Goal: Task Accomplishment & Management: Manage account settings

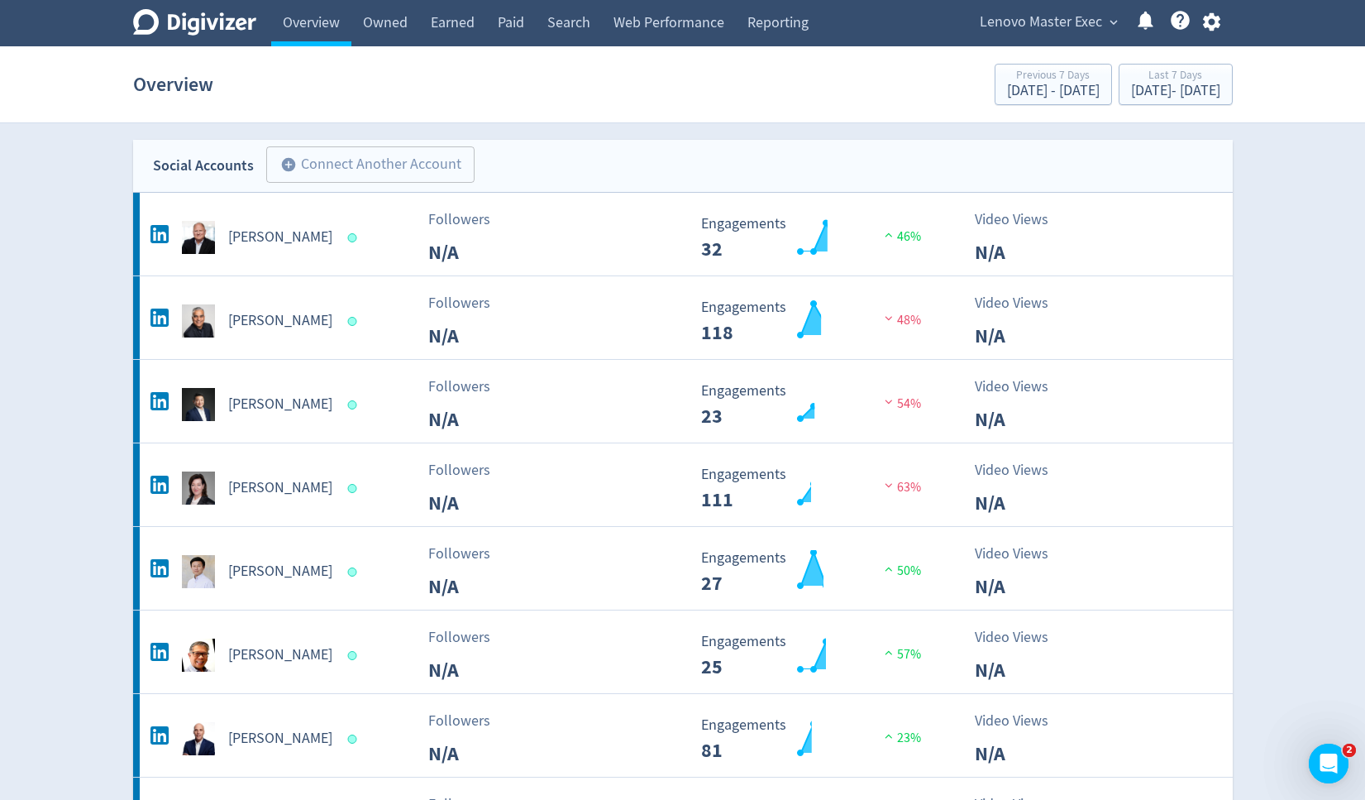
click at [1047, 17] on span "Lenovo Master Exec" at bounding box center [1041, 22] width 122 height 26
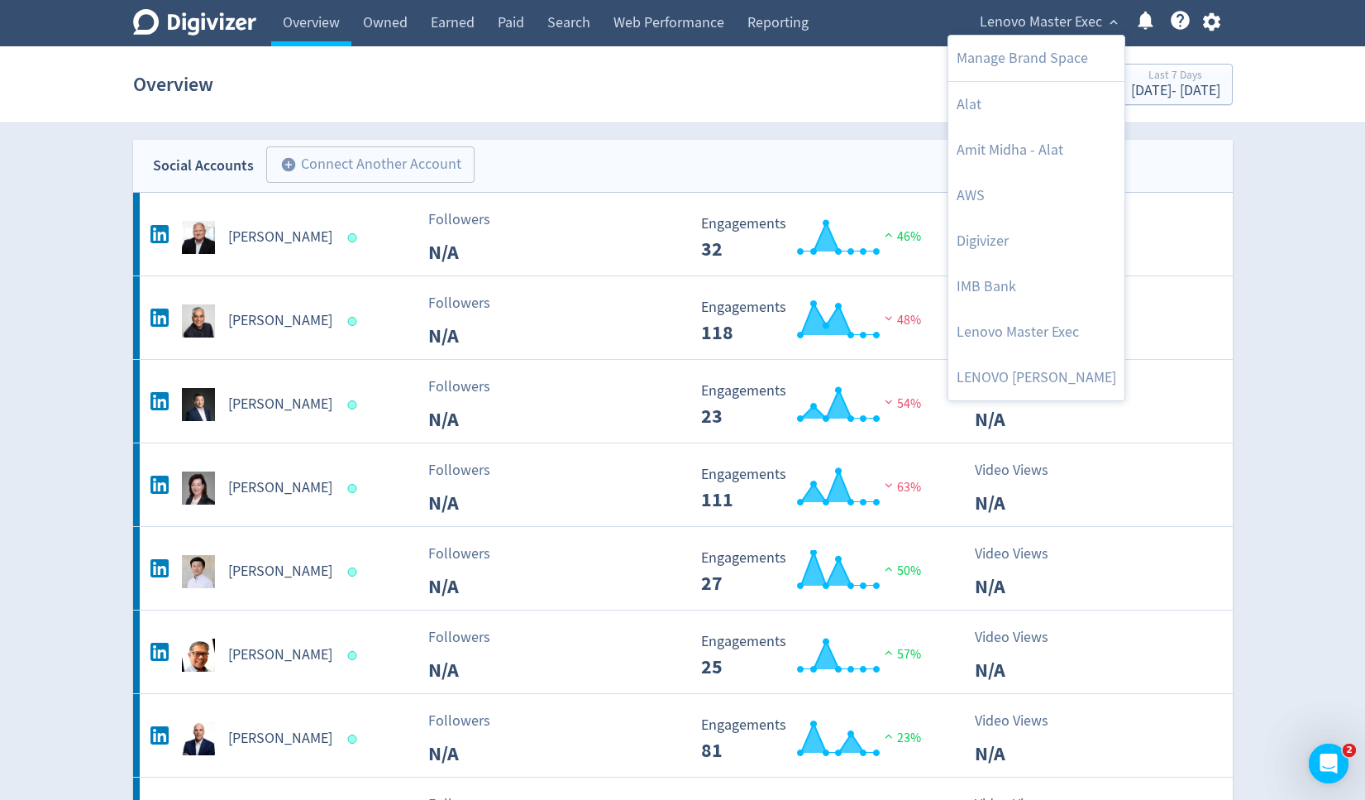
click at [705, 131] on div at bounding box center [682, 400] width 1365 height 800
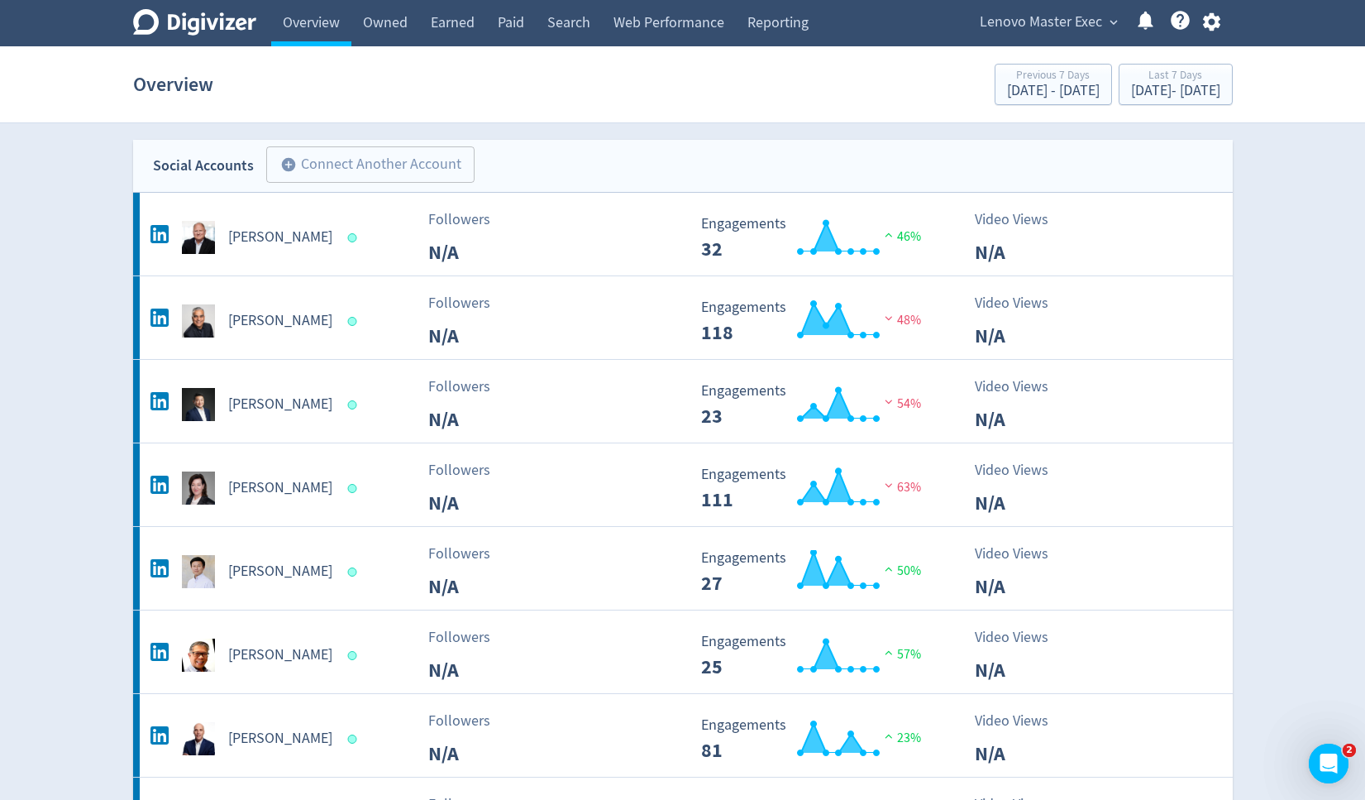
click at [212, 25] on icon "Digivizer Logo" at bounding box center [194, 22] width 123 height 26
click at [1043, 29] on span "Lenovo Master Exec" at bounding box center [1041, 22] width 122 height 26
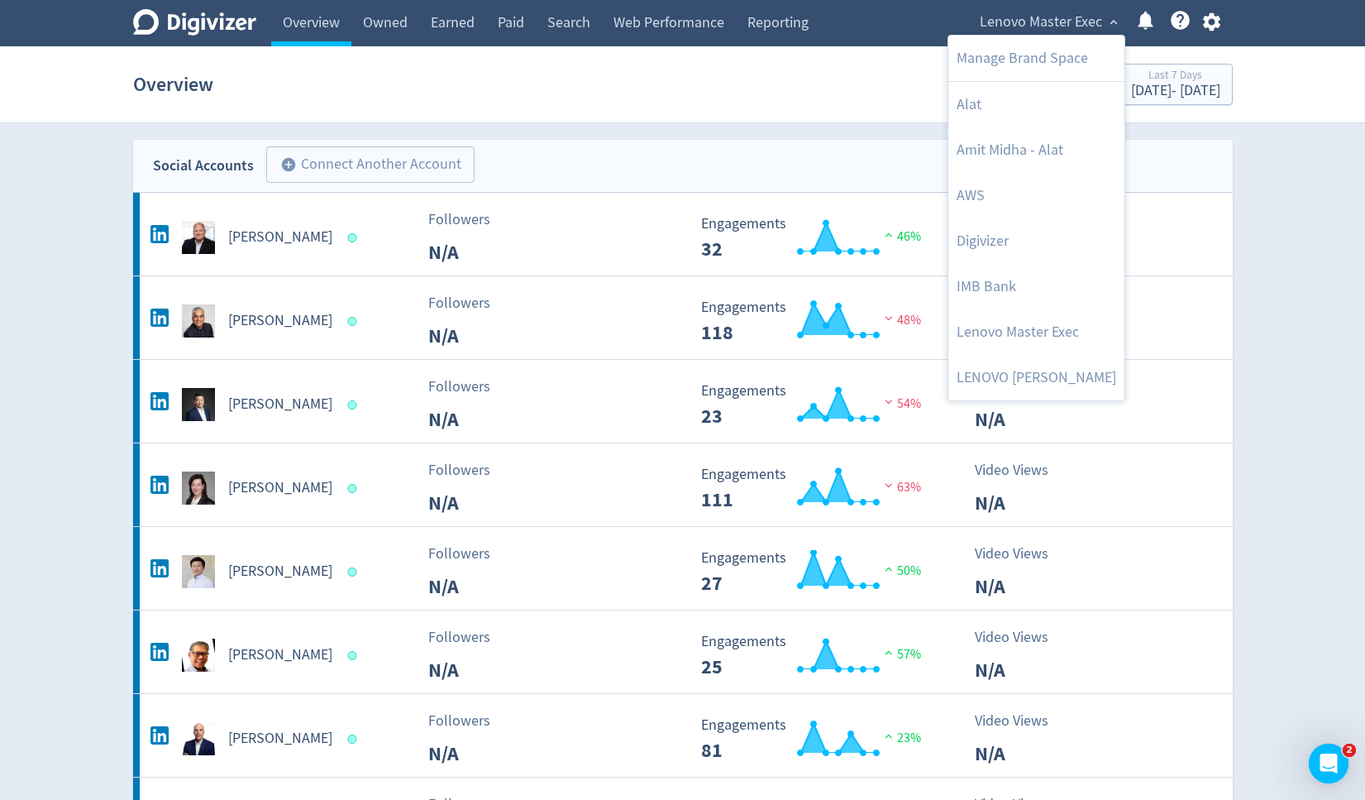
click at [851, 127] on div at bounding box center [682, 400] width 1365 height 800
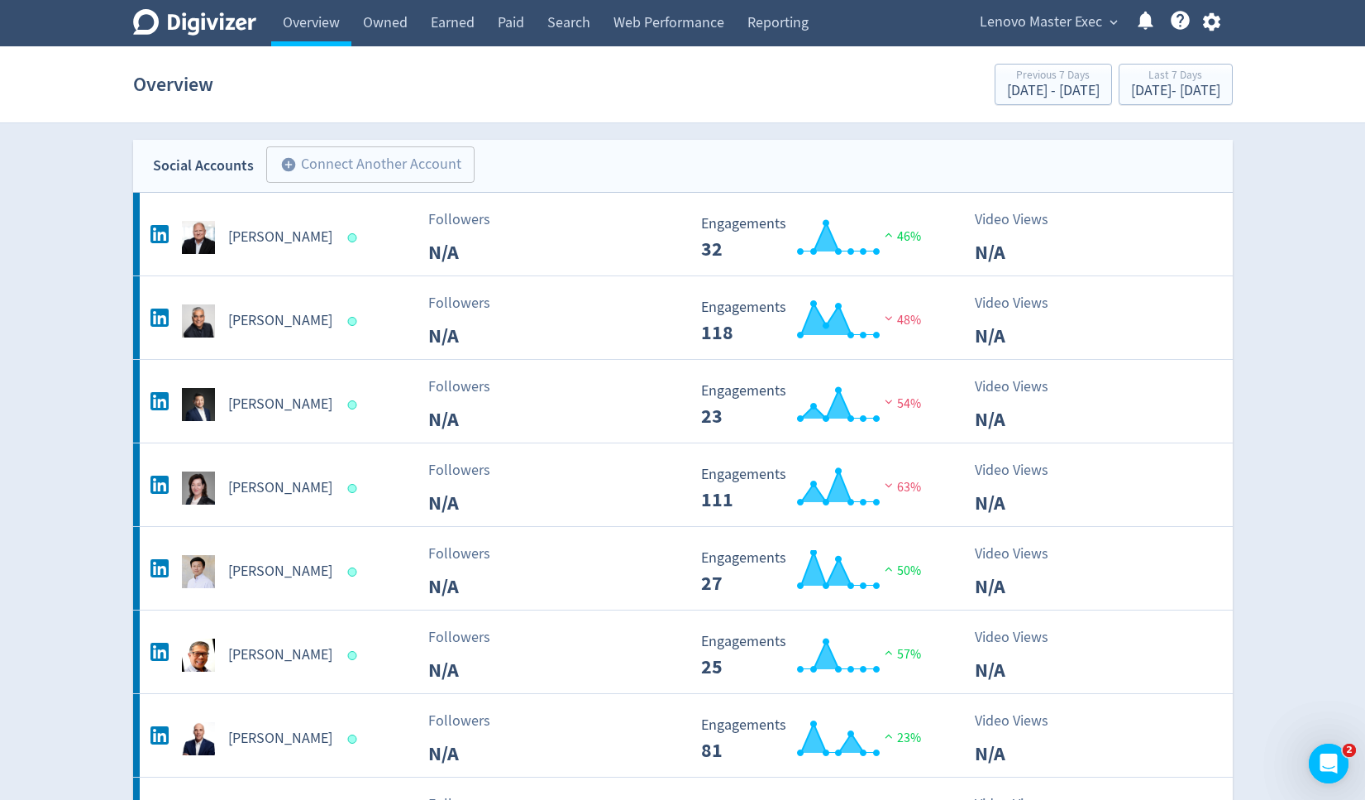
click at [1029, 17] on span "Lenovo Master Exec" at bounding box center [1041, 22] width 122 height 26
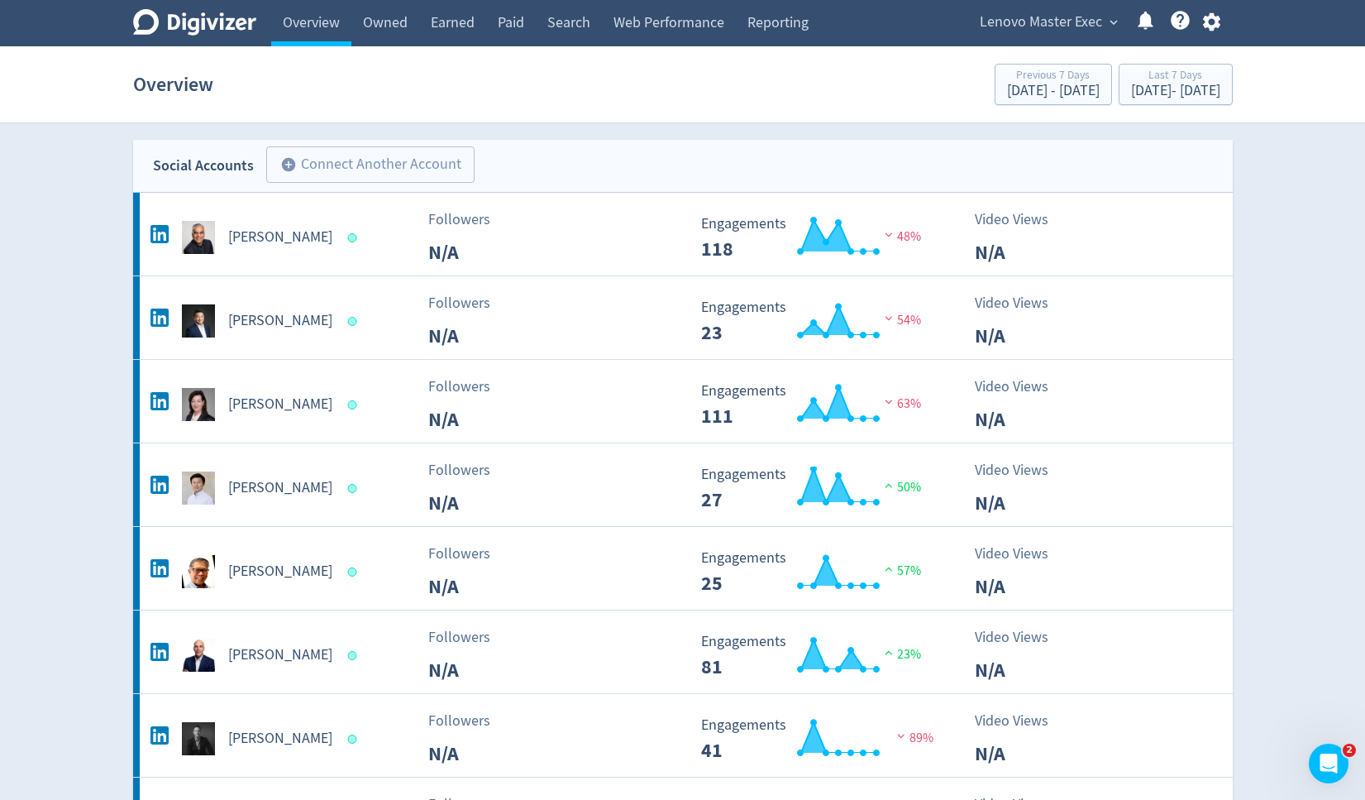
click at [1011, 29] on span "Lenovo Master Exec" at bounding box center [1041, 22] width 122 height 26
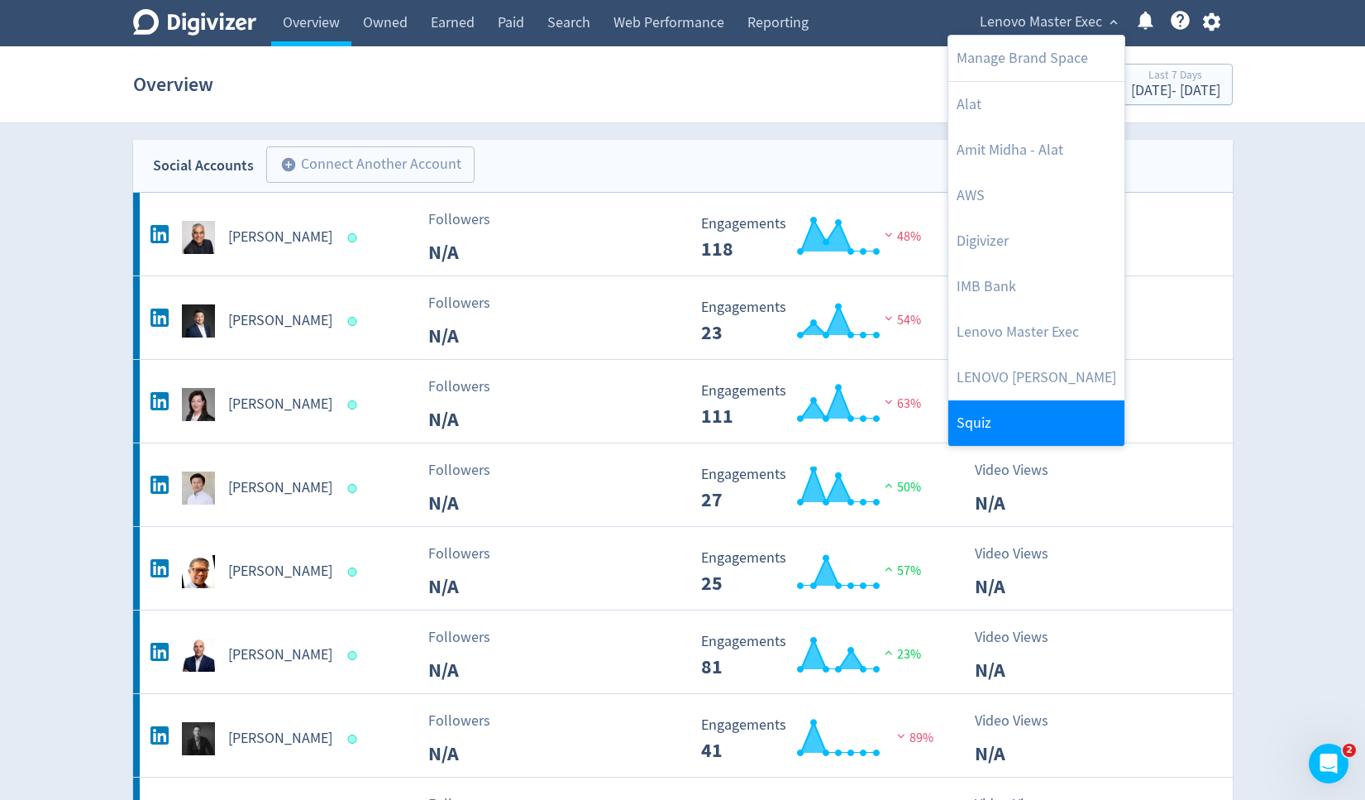
click at [966, 417] on link "Squiz" at bounding box center [1036, 422] width 176 height 45
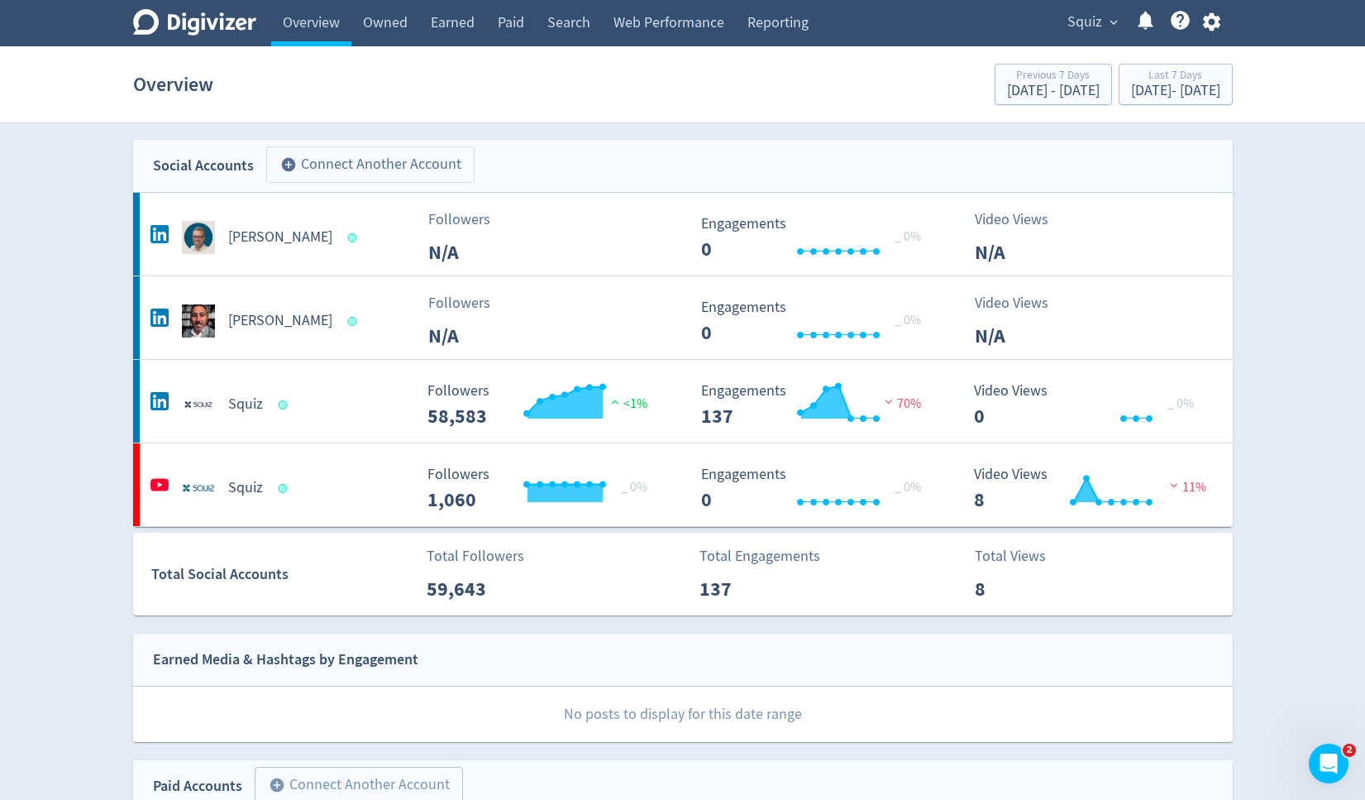
click at [409, 166] on button "add_circle Connect Another Account" at bounding box center [370, 164] width 208 height 36
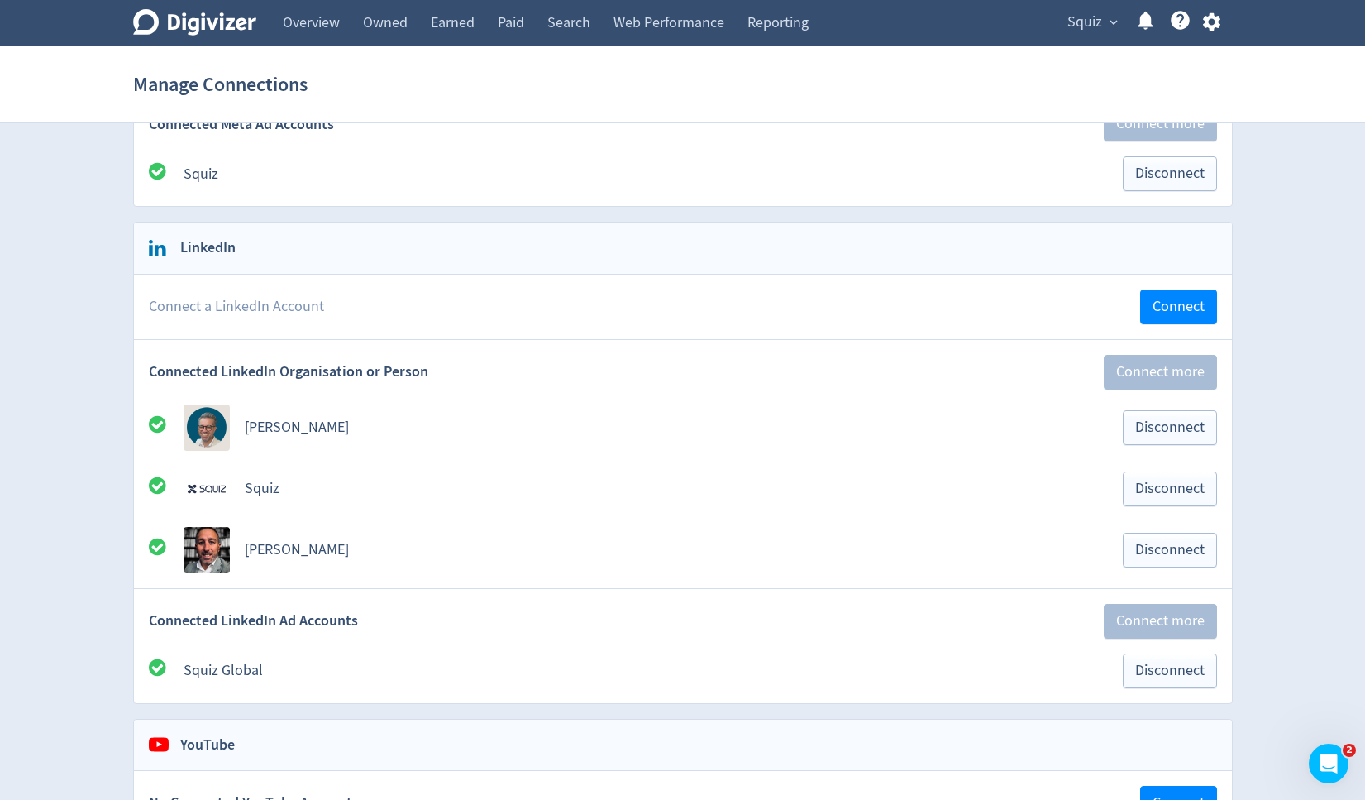
scroll to position [399, 0]
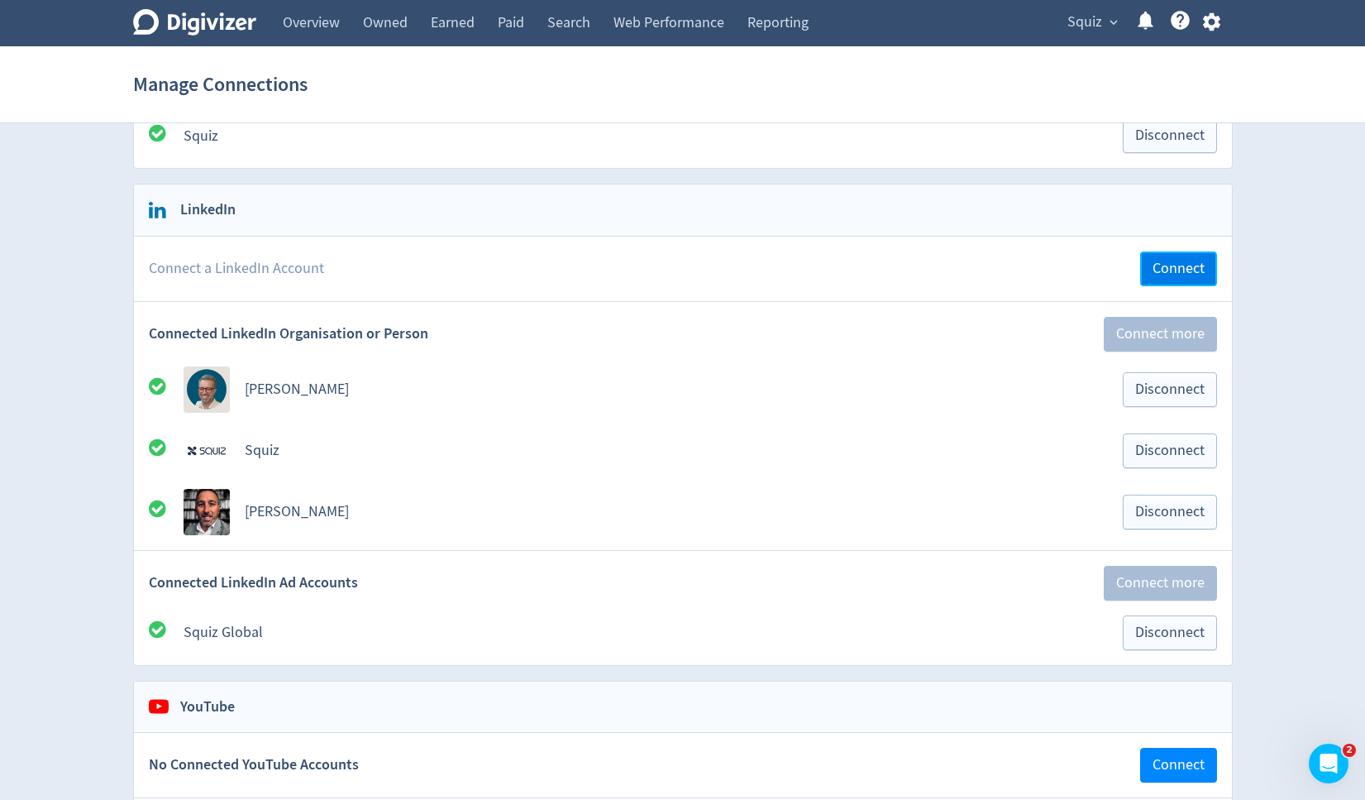
click at [1177, 271] on span "Connect" at bounding box center [1179, 268] width 52 height 15
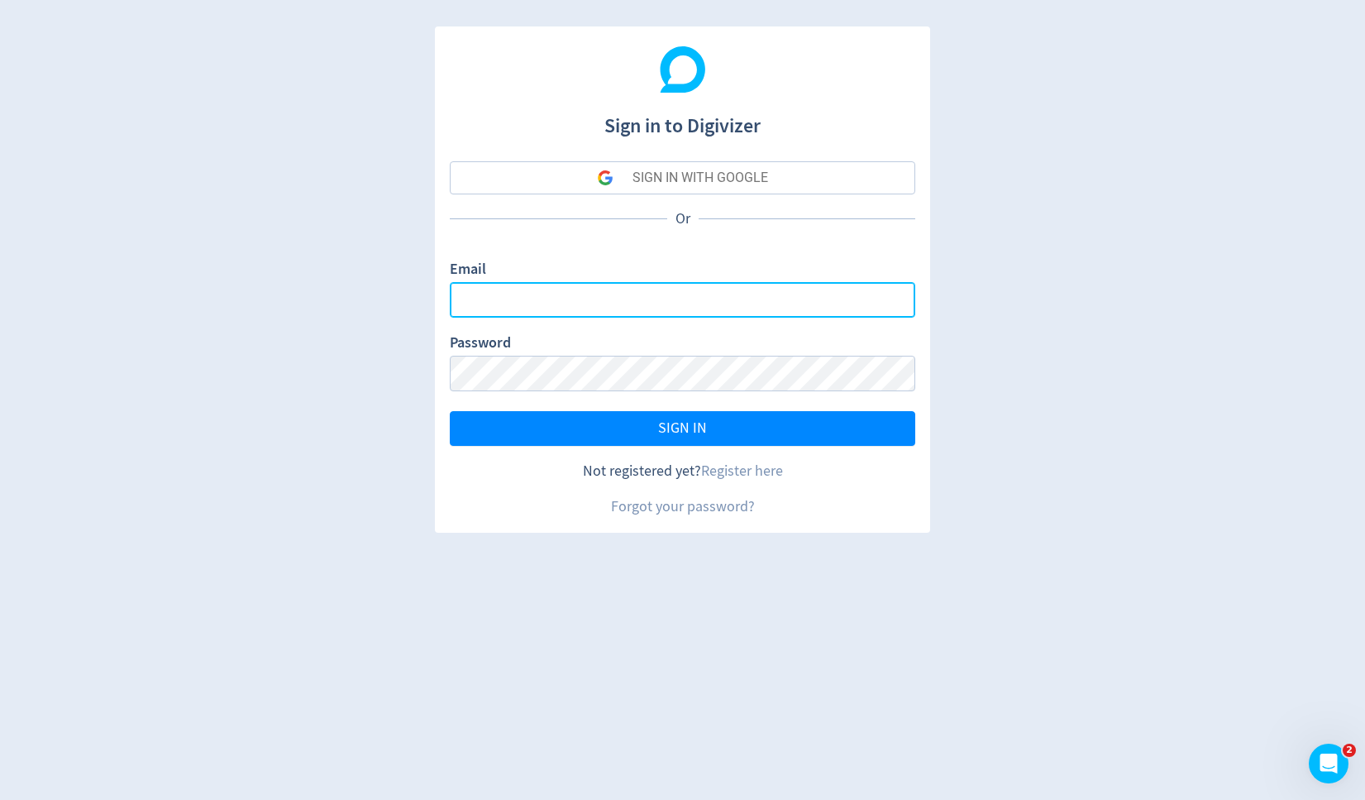
click at [695, 301] on input "Email" at bounding box center [683, 300] width 466 height 36
click at [720, 300] on input "Email" at bounding box center [683, 300] width 466 height 36
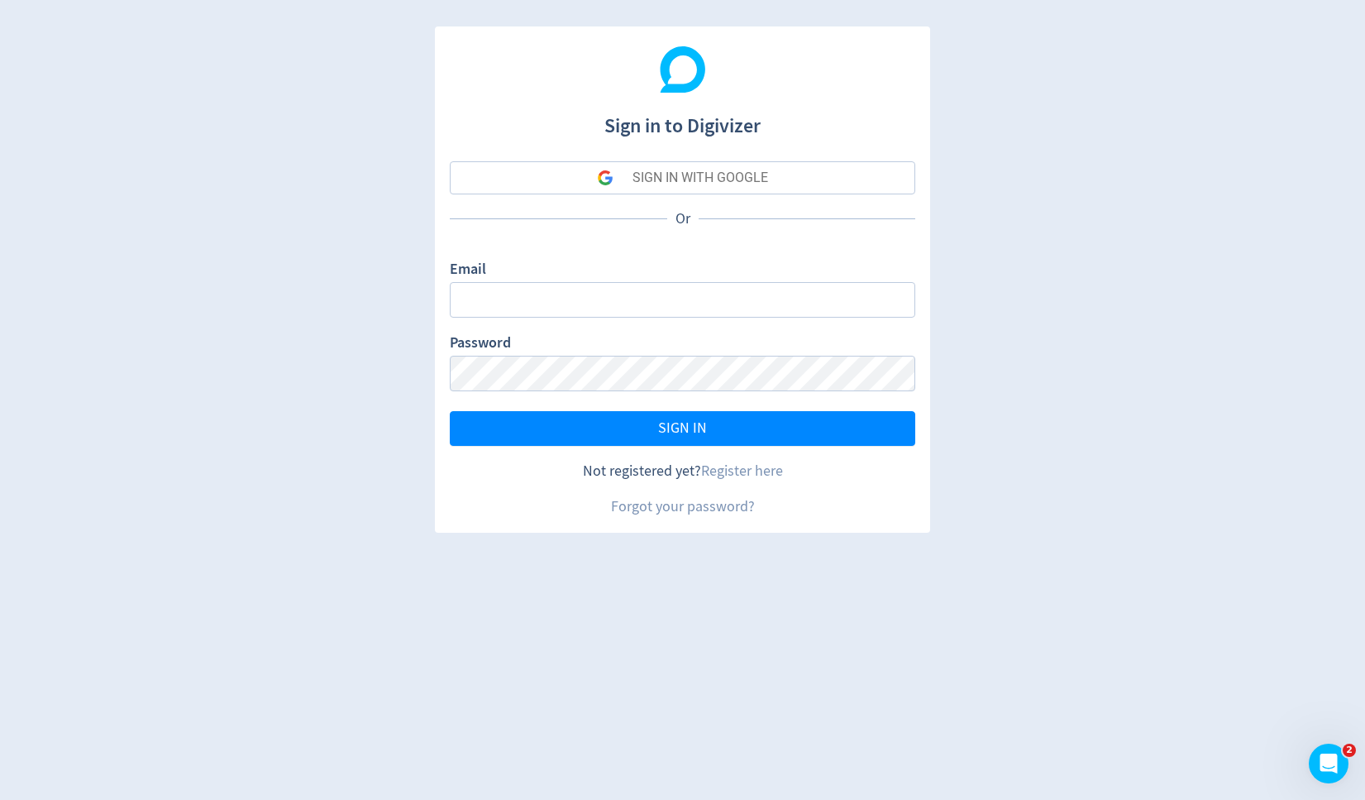
click at [503, 125] on h1 "Sign in to Digivizer" at bounding box center [683, 119] width 466 height 43
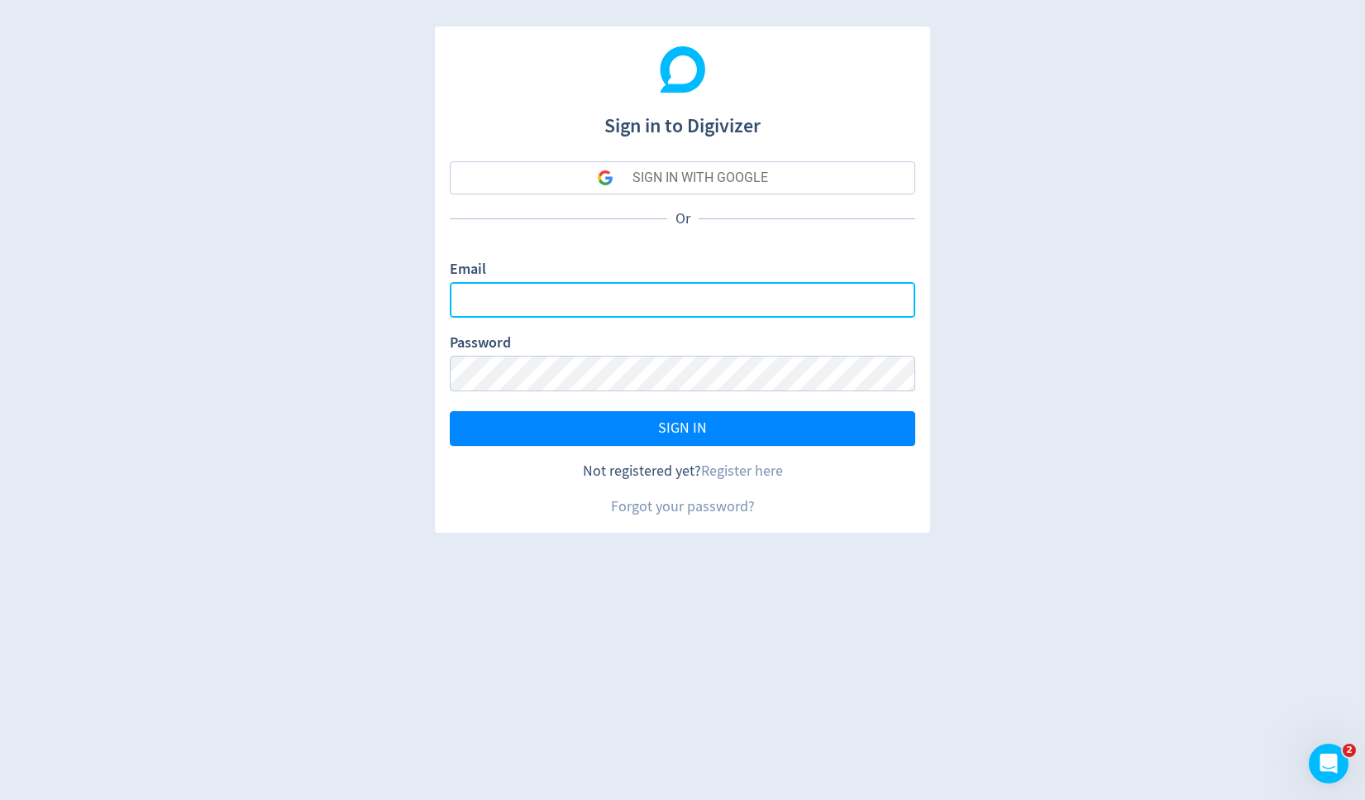
click at [549, 295] on input "Email" at bounding box center [683, 300] width 466 height 36
paste input "ebraddock@squiz.com.au"
type input "ebraddock@squiz.com.au"
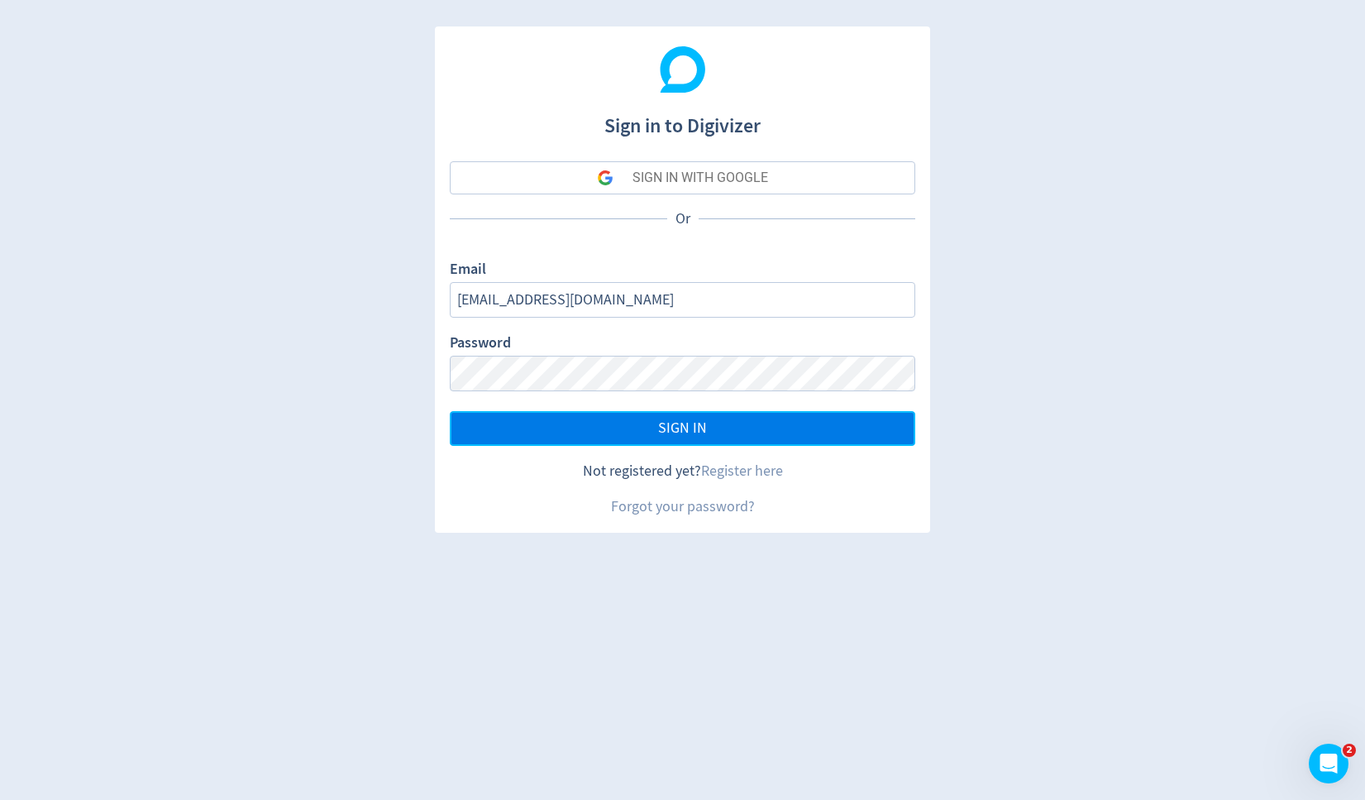
click at [781, 435] on button "SIGN IN" at bounding box center [683, 428] width 466 height 35
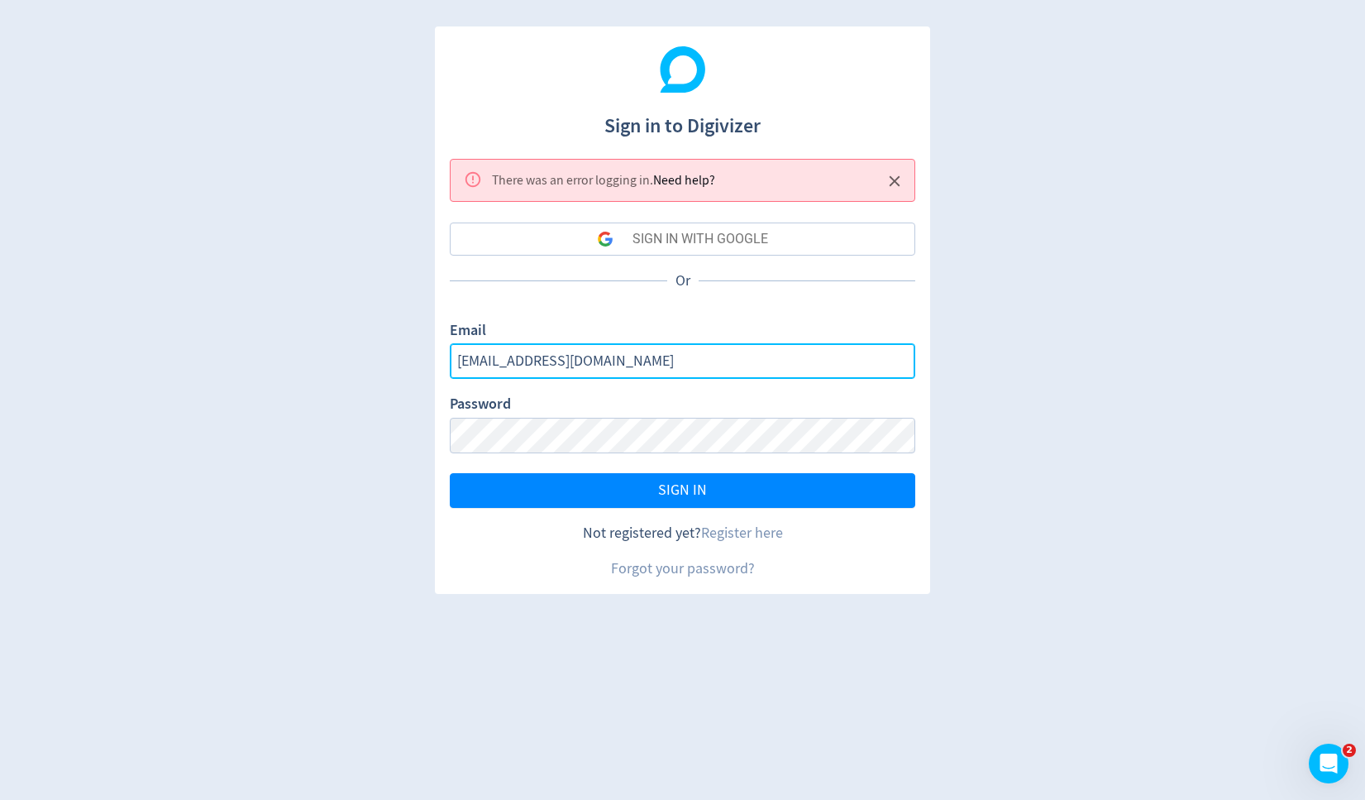
click at [653, 366] on input "ebraddock@squiz.com.au" at bounding box center [683, 361] width 466 height 36
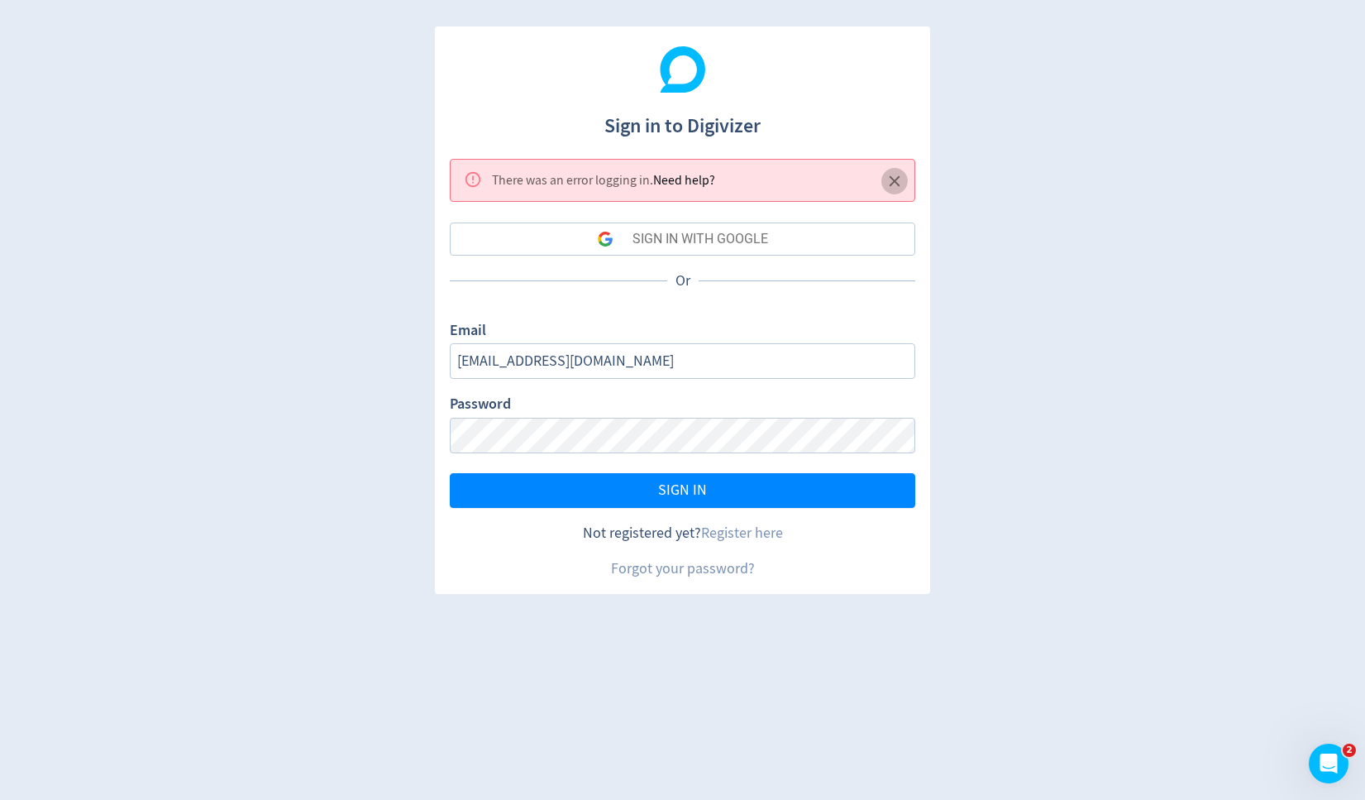
click at [895, 176] on icon "Close" at bounding box center [895, 181] width 19 height 19
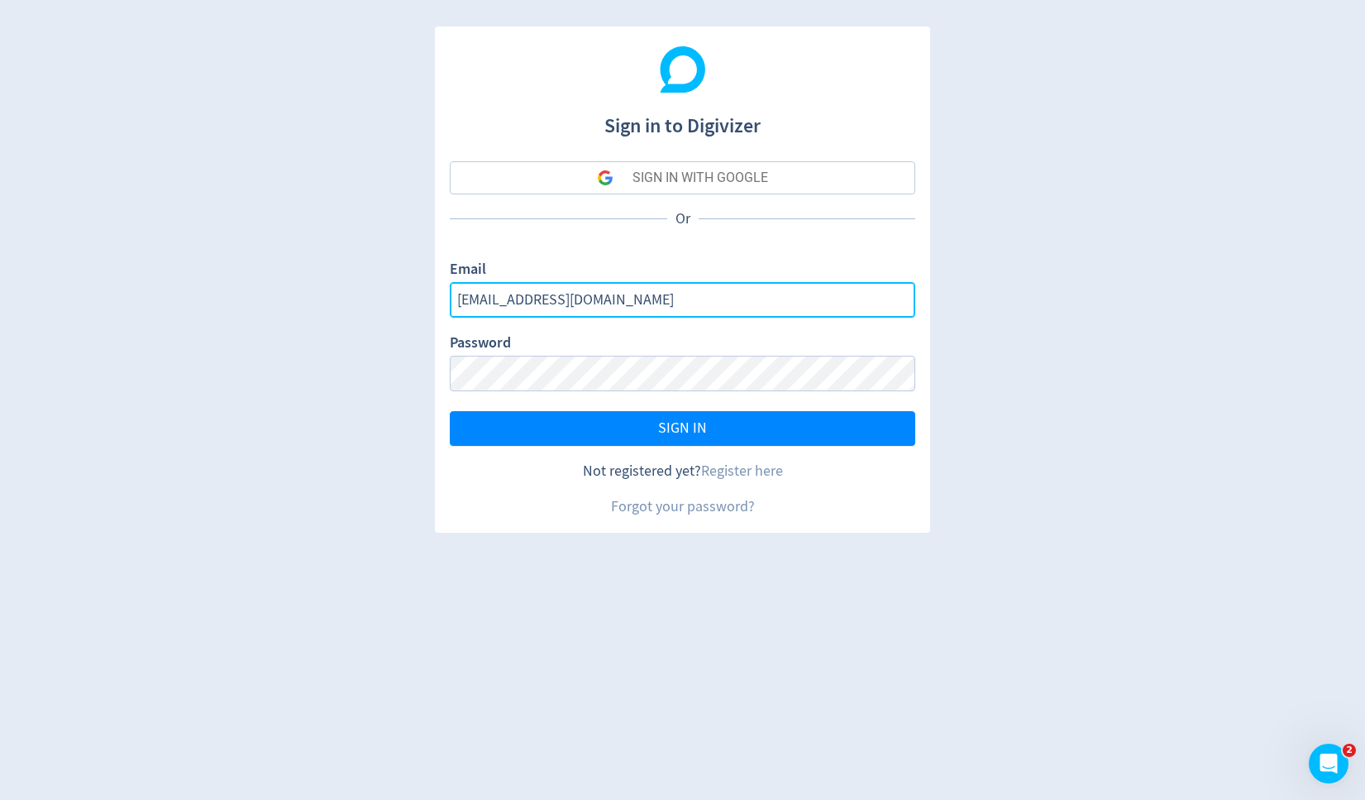
click at [564, 293] on input "ebraddock@squiz.com.au" at bounding box center [683, 300] width 466 height 36
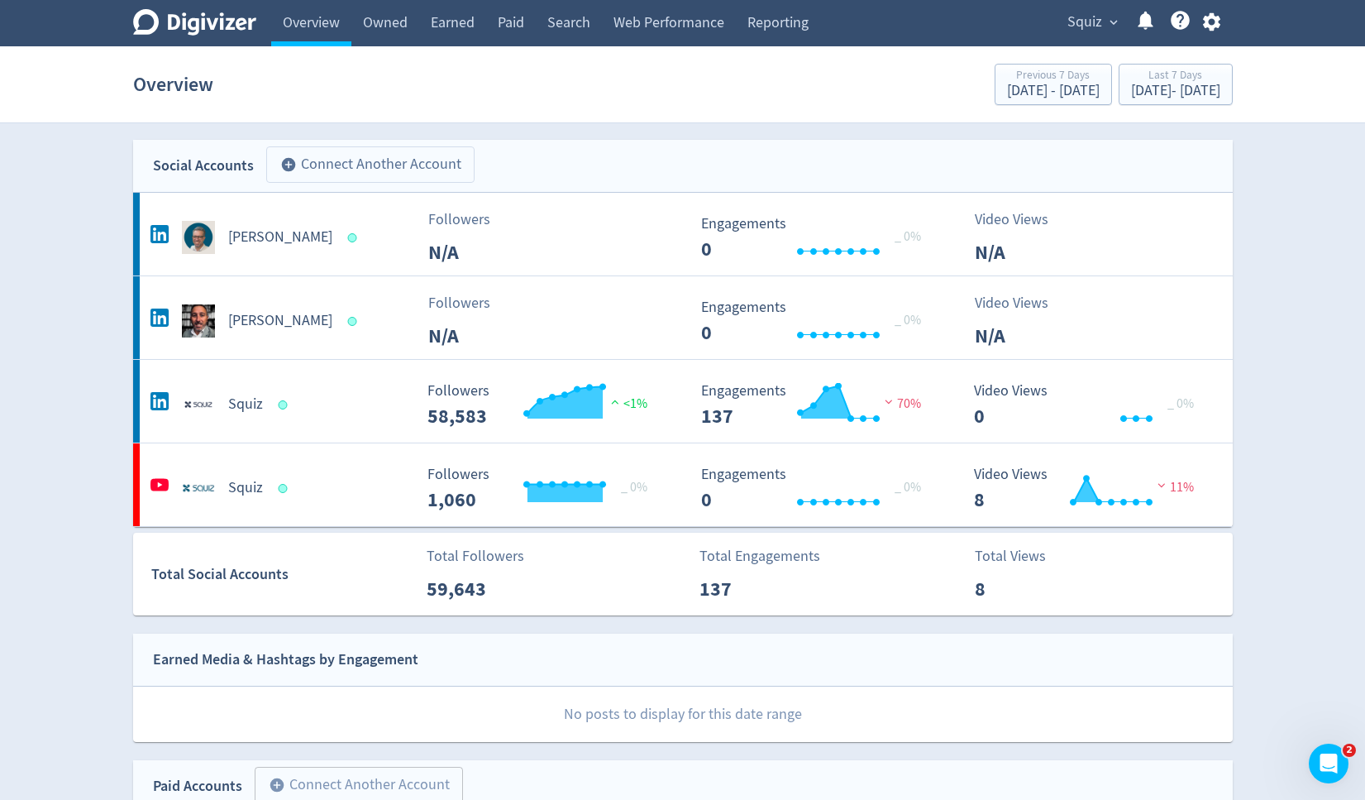
click at [426, 168] on button "add_circle Connect Another Account" at bounding box center [370, 164] width 208 height 36
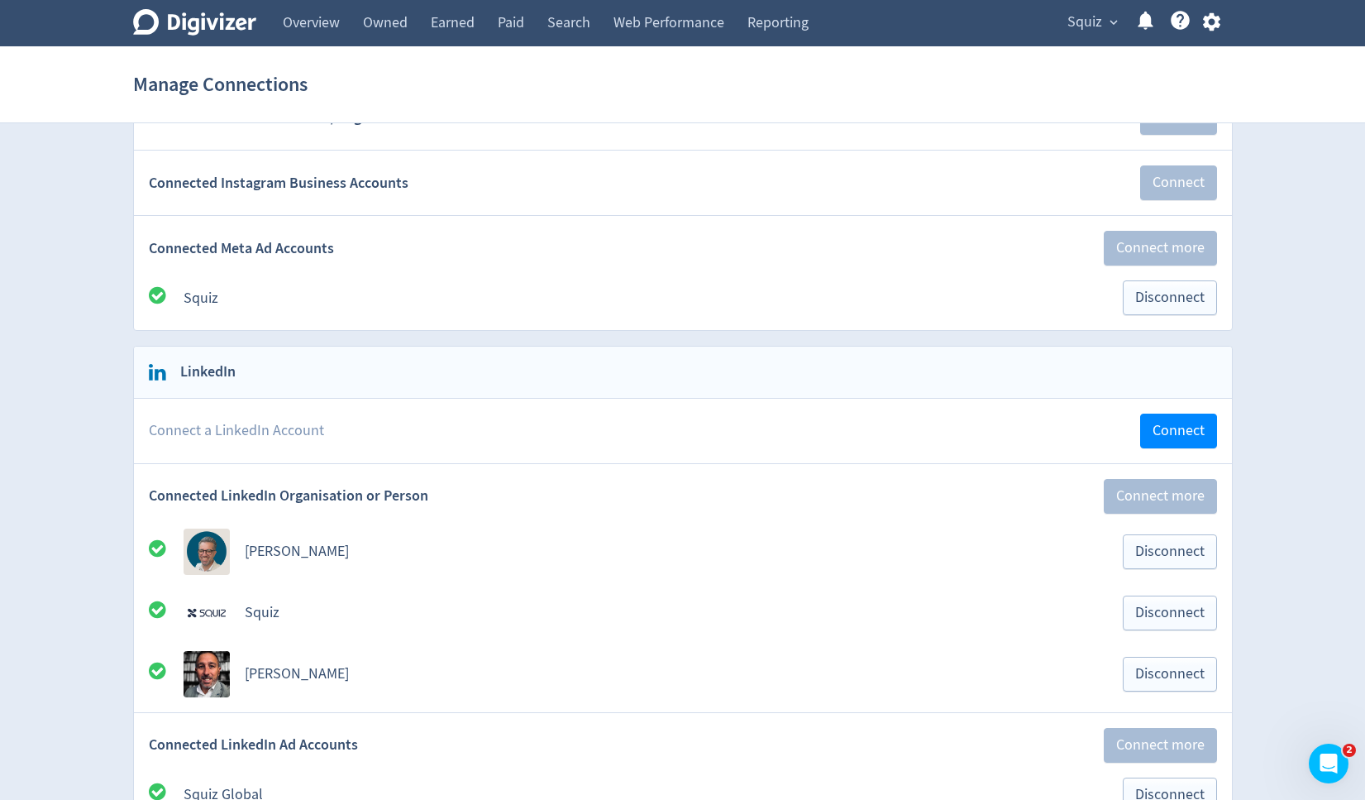
scroll to position [299, 0]
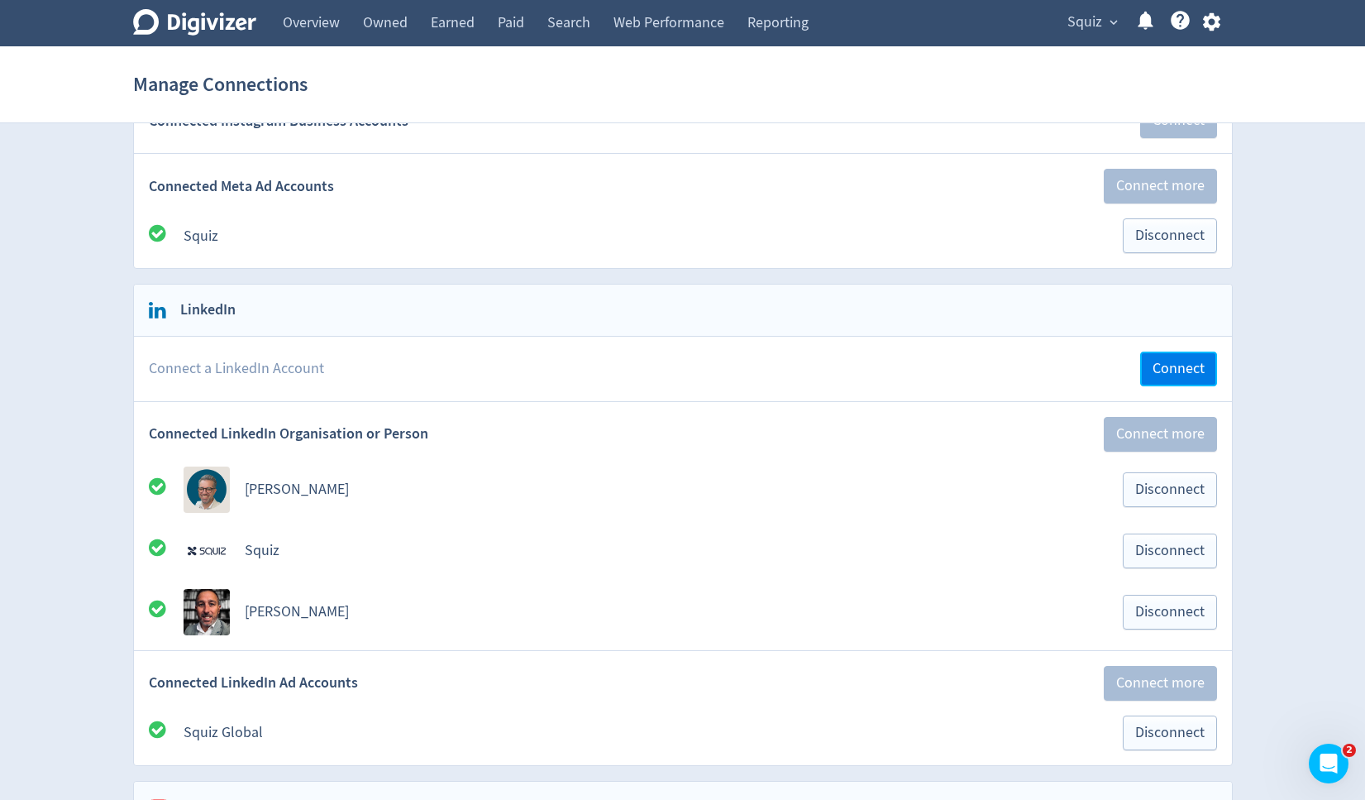
click at [1161, 373] on span "Connect" at bounding box center [1179, 368] width 52 height 15
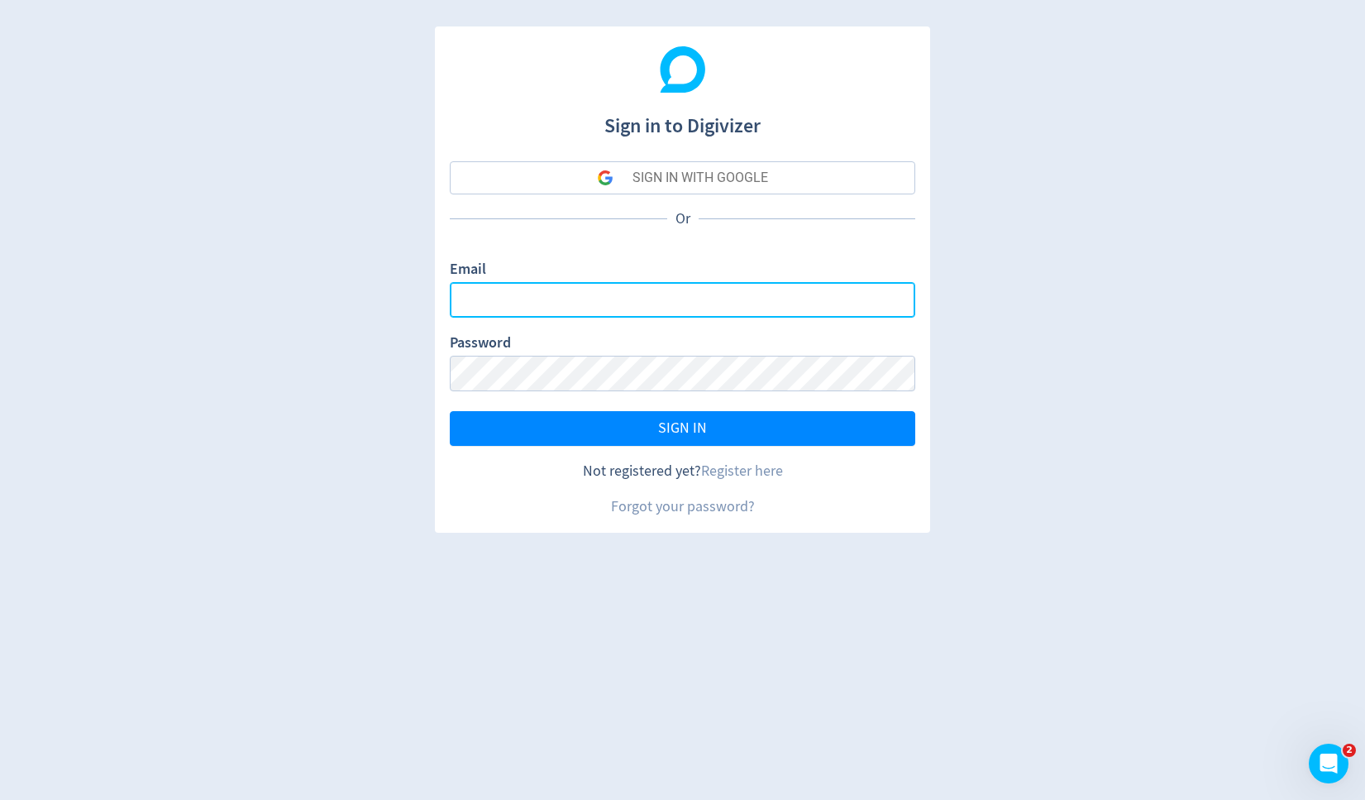
click at [682, 299] on input "Email" at bounding box center [683, 300] width 466 height 36
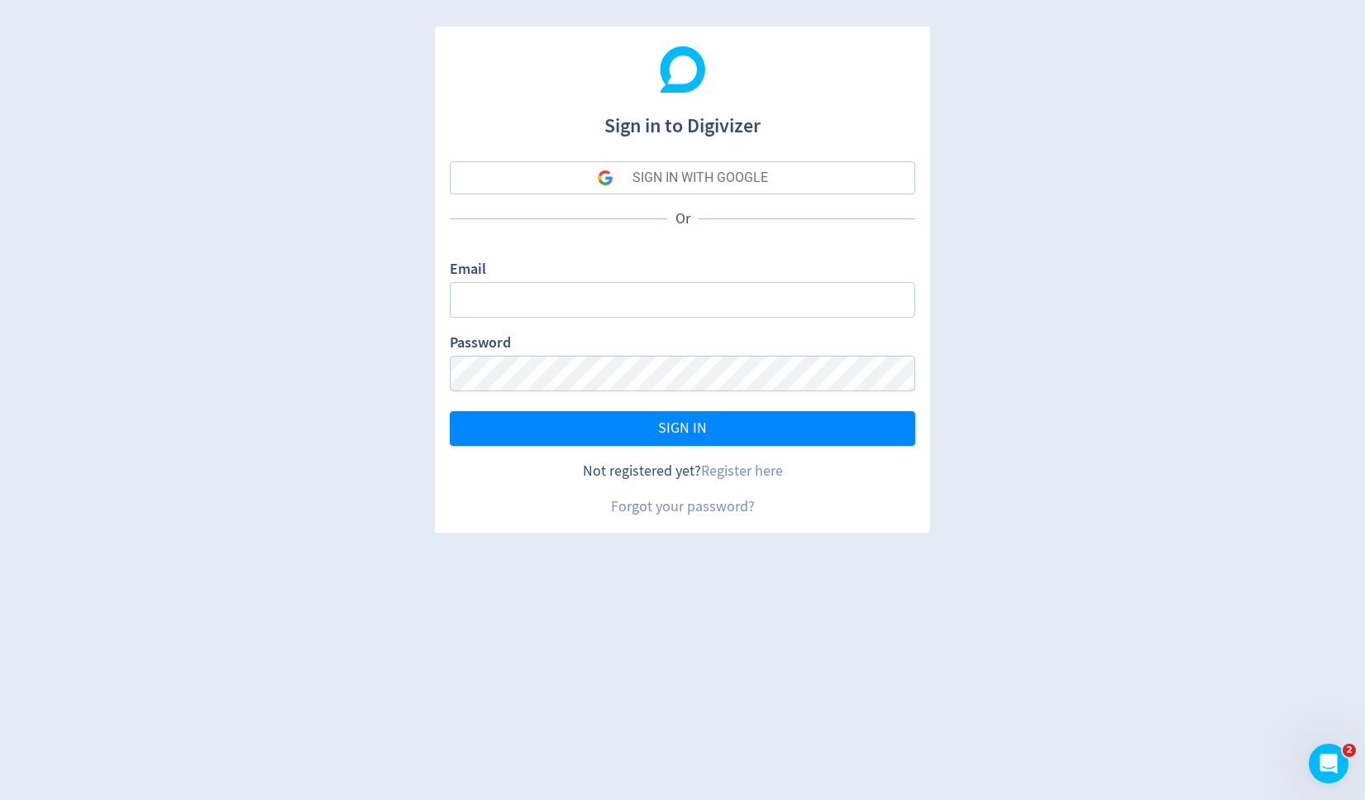
click at [732, 172] on div "SIGN IN WITH GOOGLE" at bounding box center [701, 177] width 136 height 33
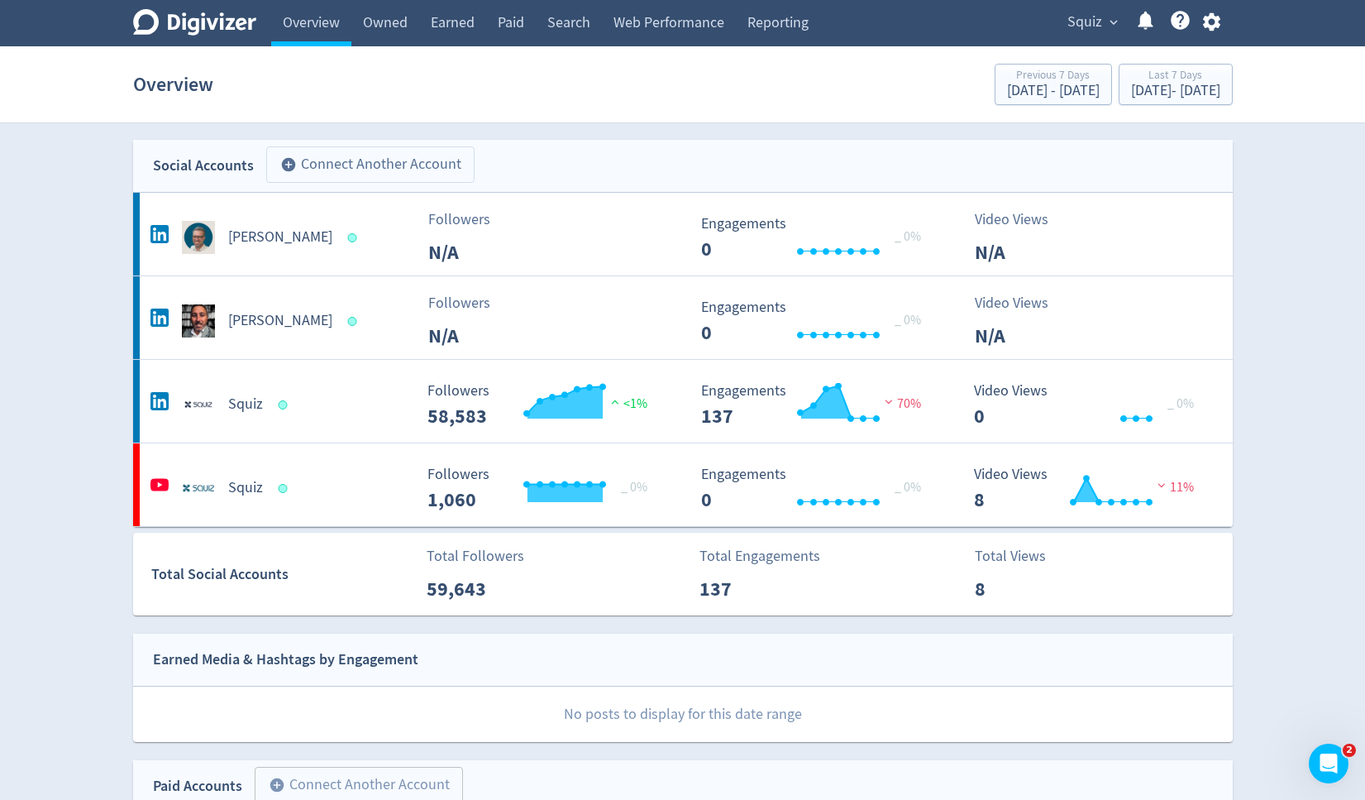
click at [441, 169] on button "add_circle Connect Another Account" at bounding box center [370, 164] width 208 height 36
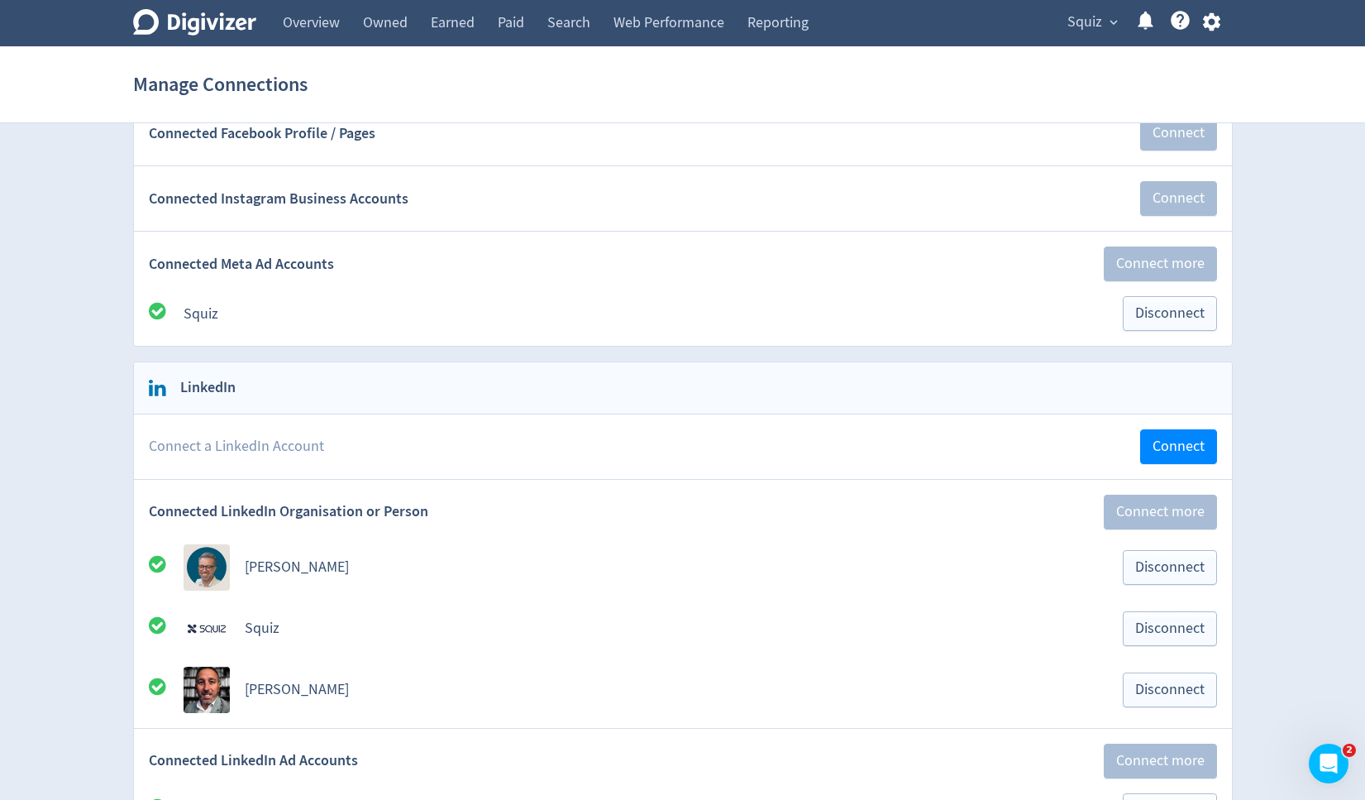
scroll to position [337, 0]
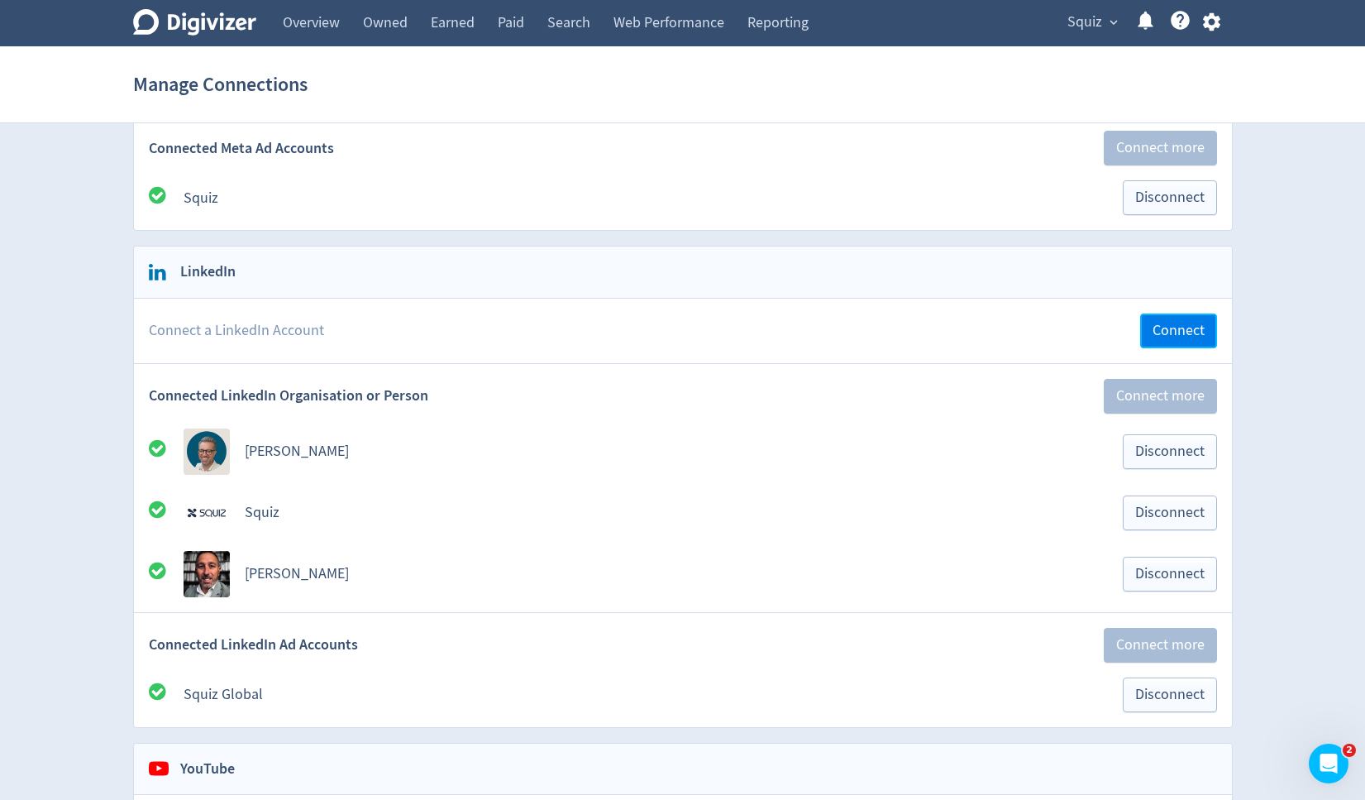
click at [1163, 329] on span "Connect" at bounding box center [1179, 330] width 52 height 15
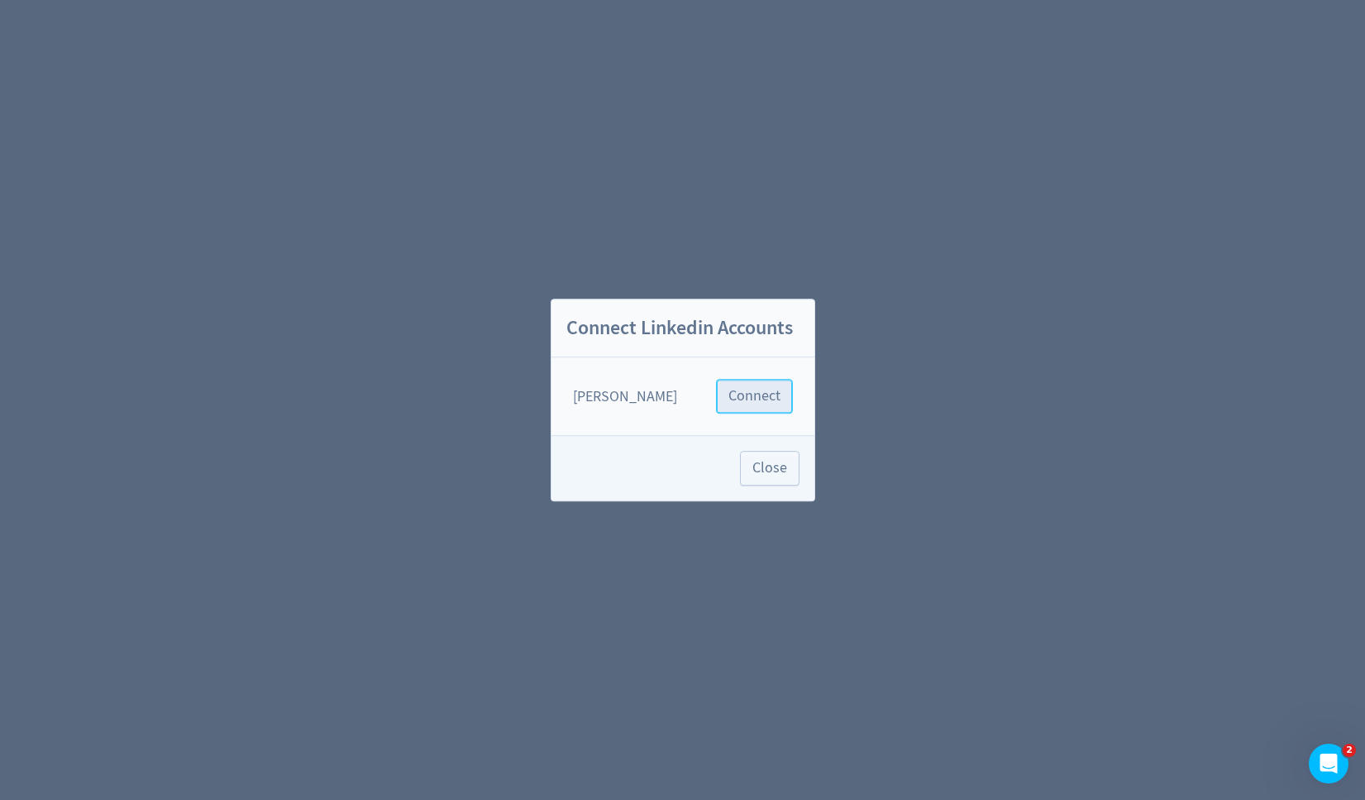
click at [748, 396] on span "Connect" at bounding box center [755, 396] width 52 height 15
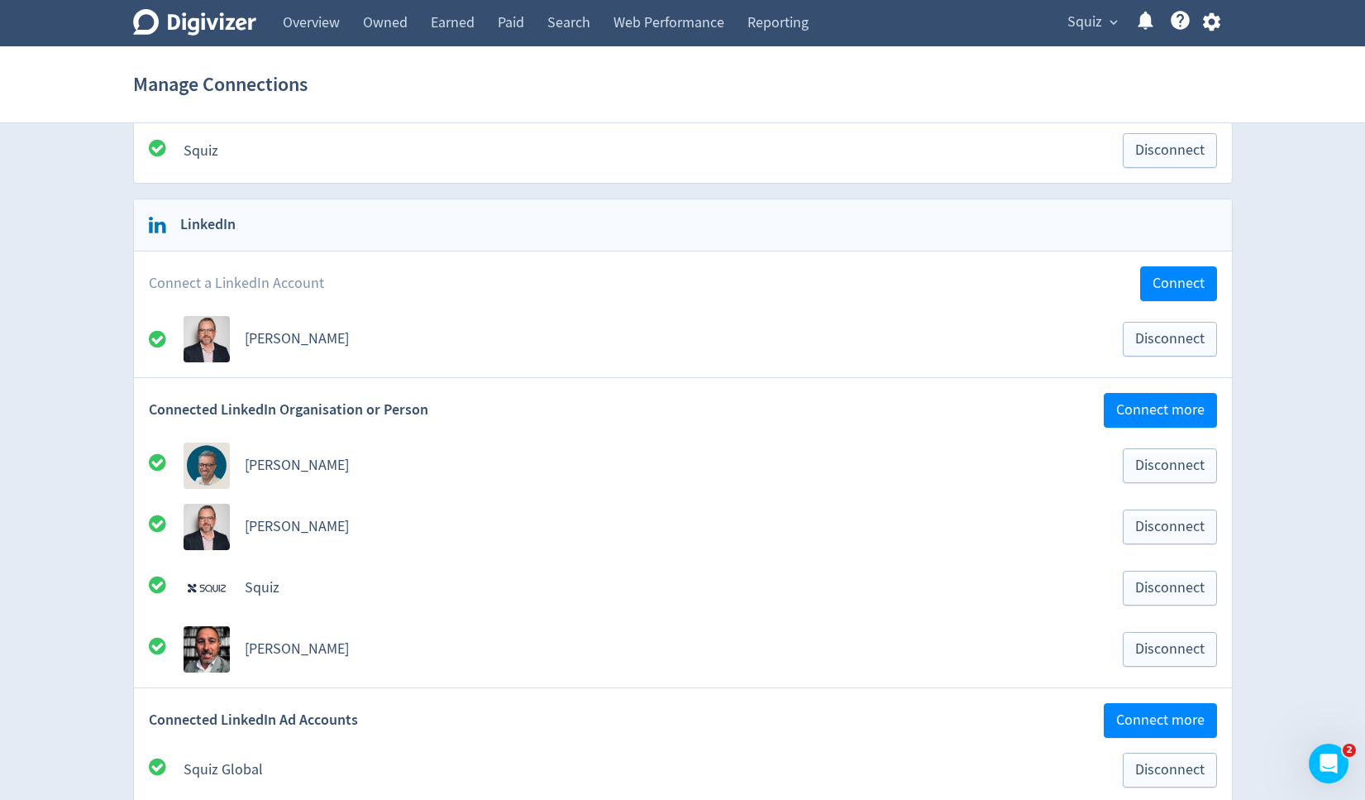
scroll to position [386, 0]
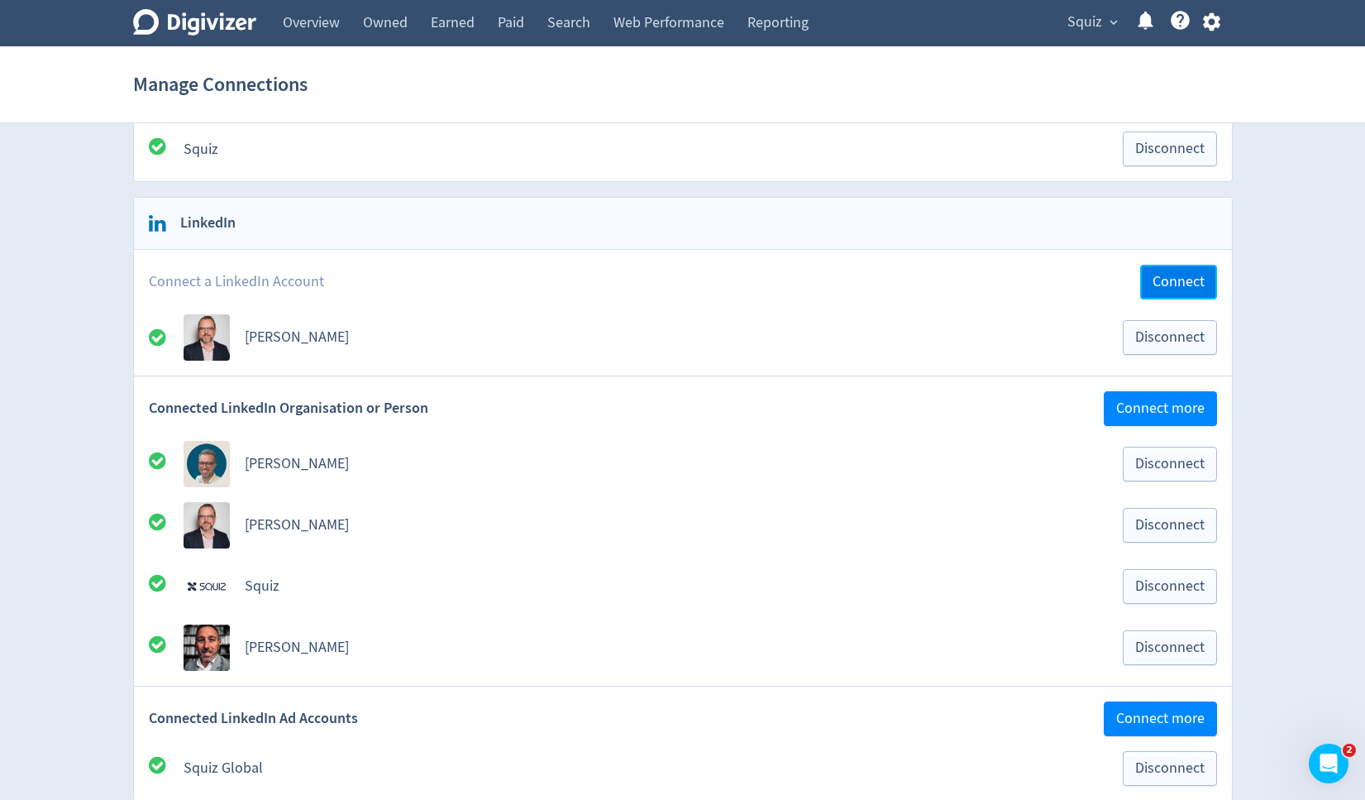
click at [1165, 284] on span "Connect" at bounding box center [1179, 282] width 52 height 15
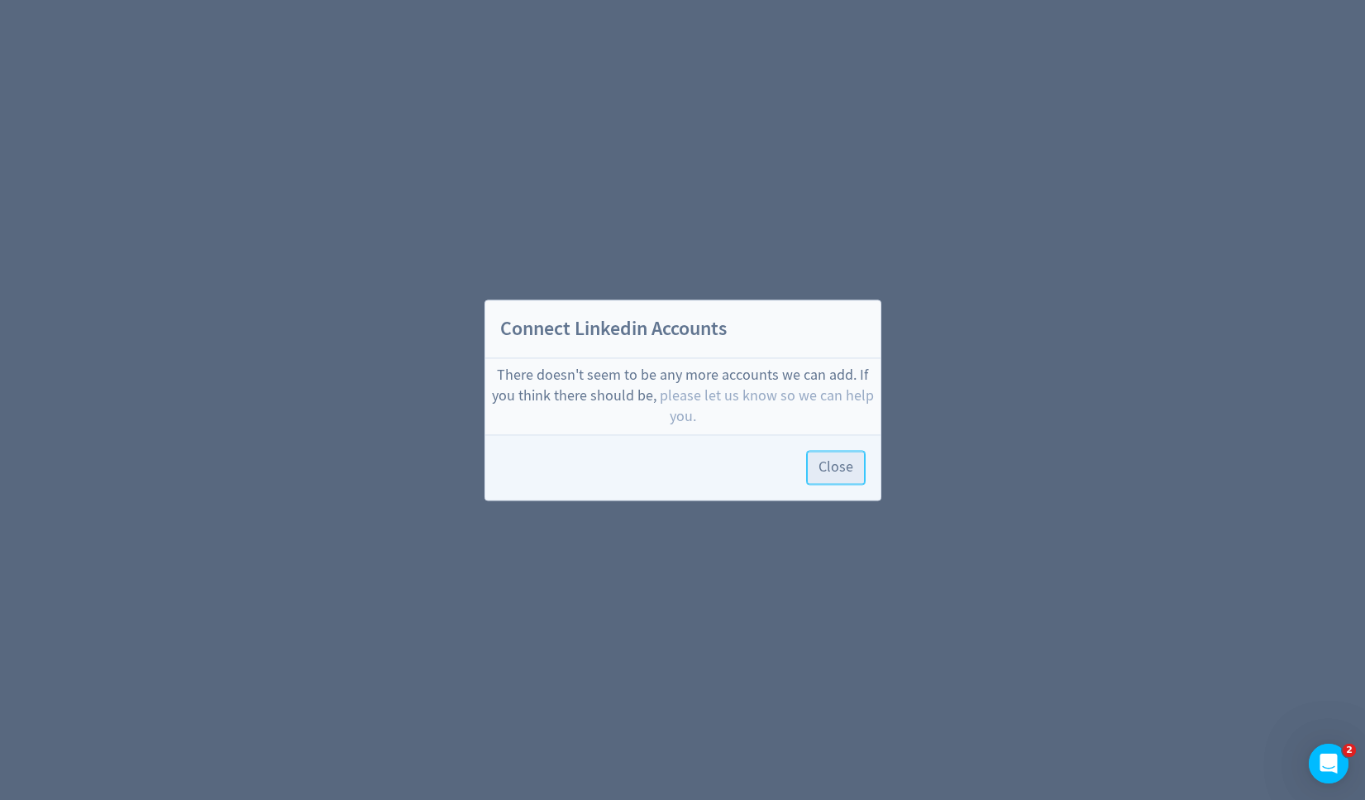
click at [828, 462] on span "Close" at bounding box center [836, 467] width 35 height 15
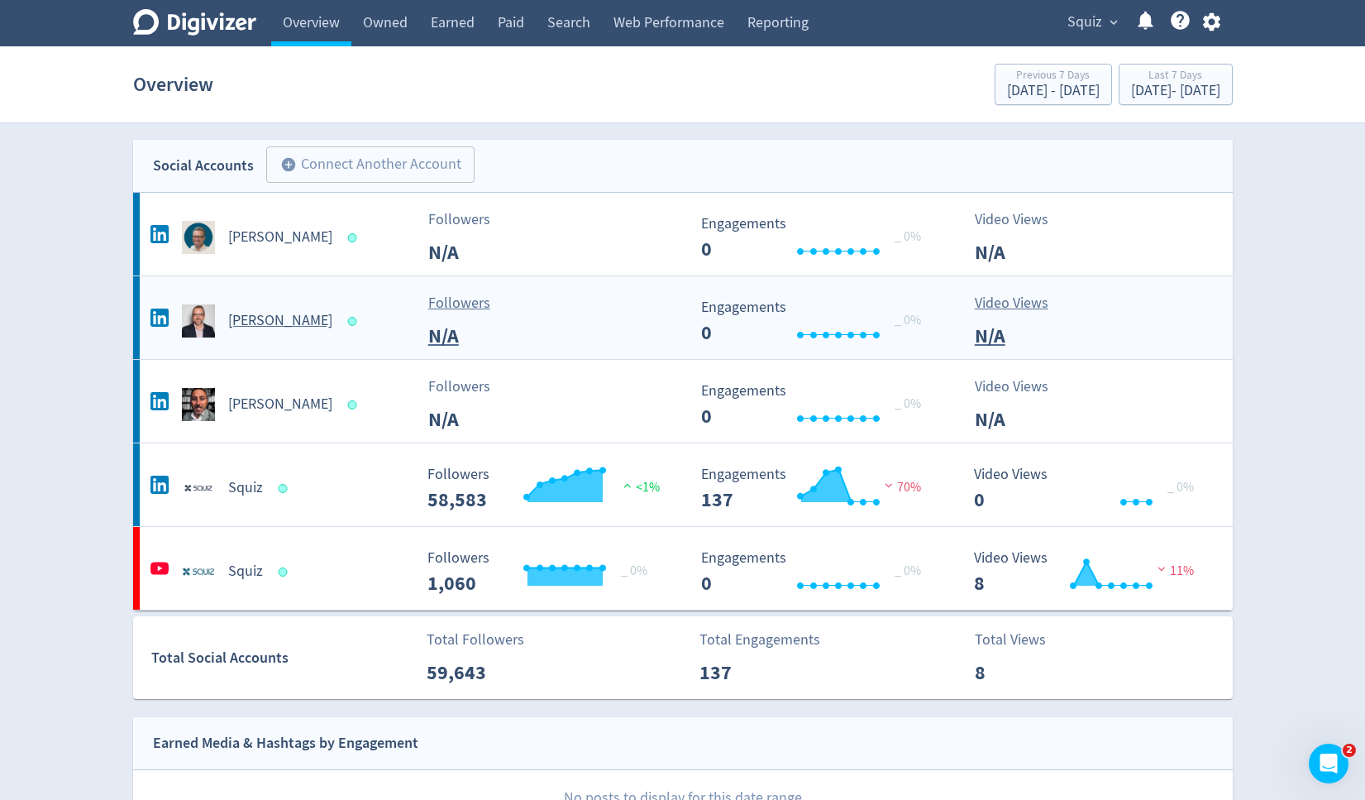
click at [295, 323] on h5 "[PERSON_NAME]" at bounding box center [280, 321] width 104 height 20
